Goal: Find specific page/section: Find specific page/section

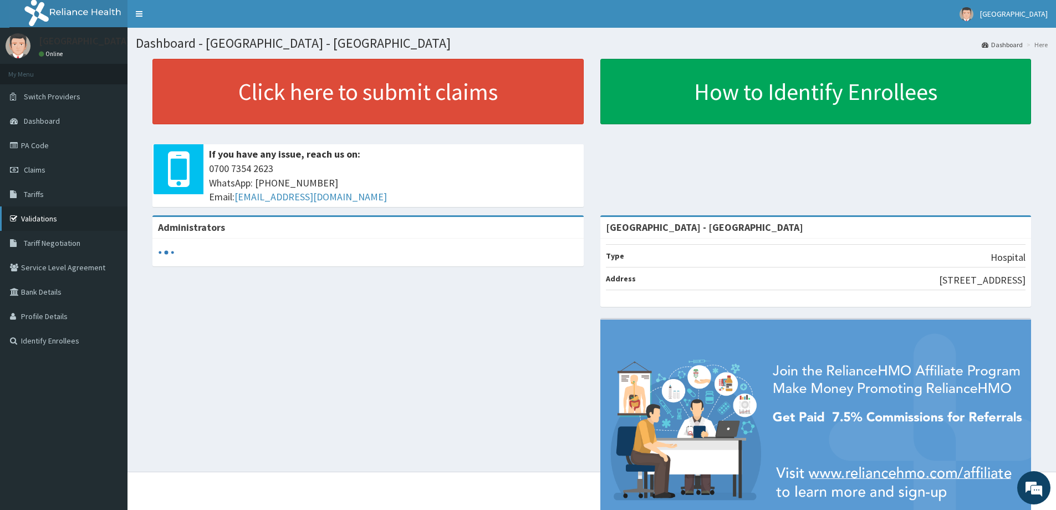
click at [60, 217] on link "Validations" at bounding box center [64, 218] width 128 height 24
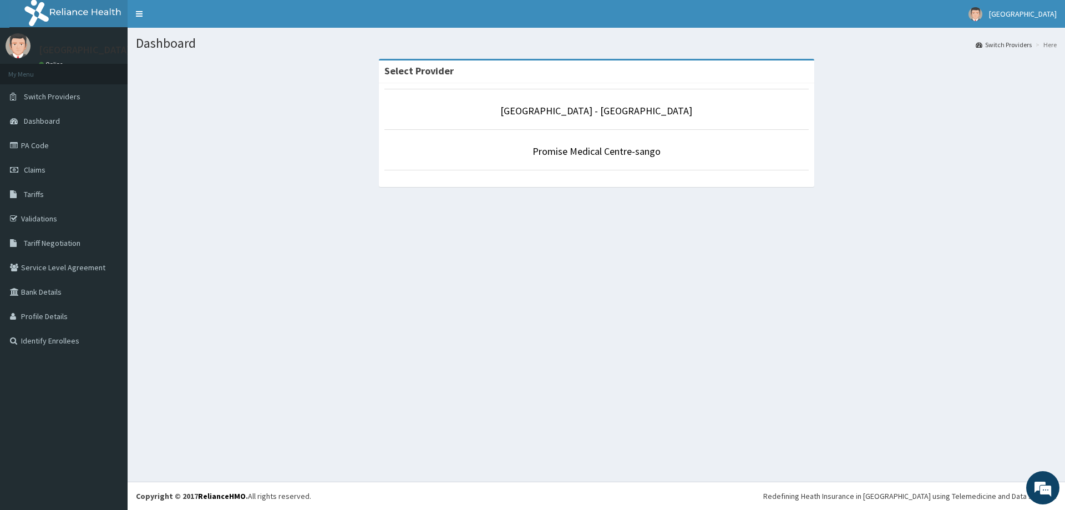
click at [544, 99] on li "[GEOGRAPHIC_DATA] - [GEOGRAPHIC_DATA]" at bounding box center [596, 109] width 424 height 41
click at [548, 106] on link "[GEOGRAPHIC_DATA] - [GEOGRAPHIC_DATA]" at bounding box center [596, 110] width 192 height 13
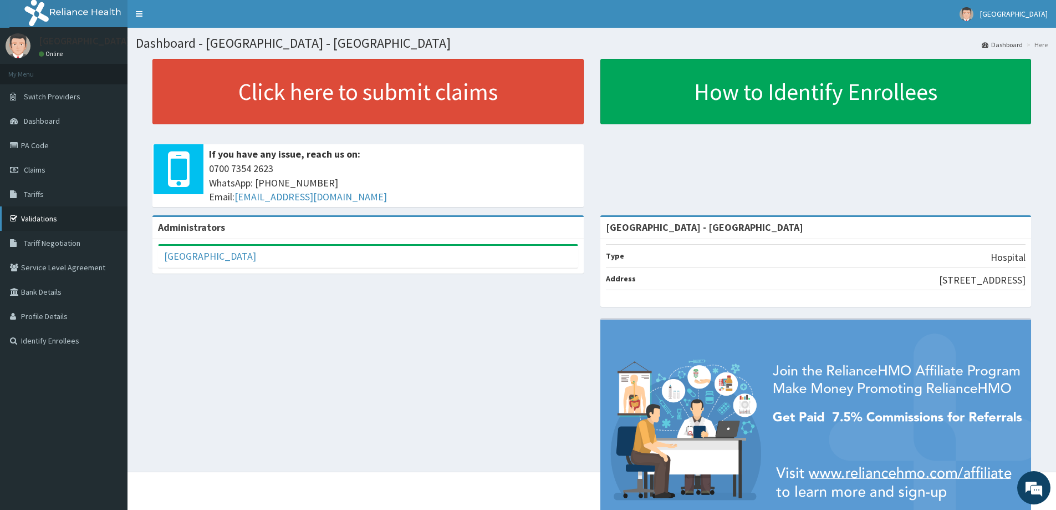
click at [40, 221] on link "Validations" at bounding box center [64, 218] width 128 height 24
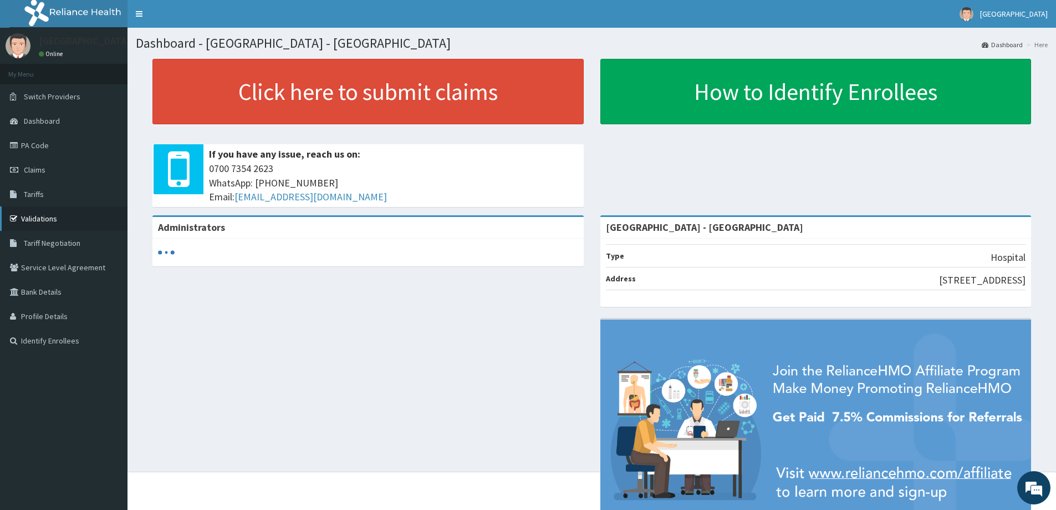
click at [105, 213] on link "Validations" at bounding box center [64, 218] width 128 height 24
